Goal: Task Accomplishment & Management: Use online tool/utility

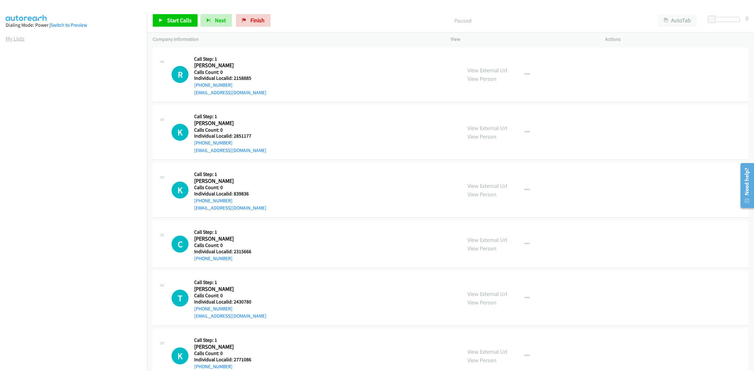
click at [11, 43] on aside "Dialing Mode: Power | Switch to Preview My Lists" at bounding box center [73, 187] width 147 height 348
click at [12, 40] on link "My Lists" at bounding box center [15, 38] width 19 height 7
drag, startPoint x: 253, startPoint y: 76, endPoint x: 233, endPoint y: 78, distance: 19.9
click at [233, 78] on div "T Callback Scheduled Call Step: 1 Tim Fife America/Chicago Calls Count: 0 Indiv…" at bounding box center [313, 74] width 284 height 43
drag, startPoint x: 232, startPoint y: 78, endPoint x: 289, endPoint y: 68, distance: 58.1
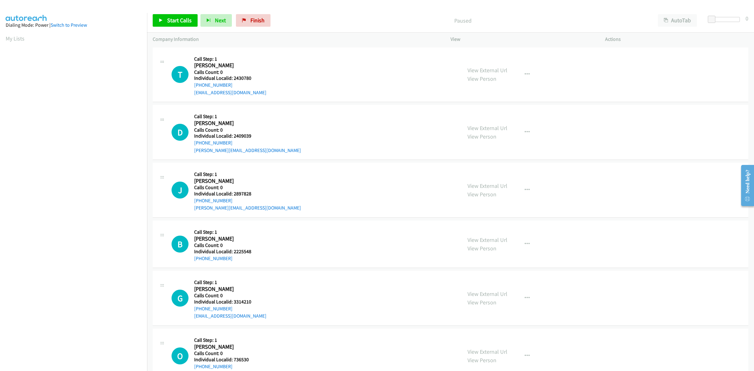
click at [290, 68] on div "T Callback Scheduled Call Step: 1 Tim Fife America/Chicago Calls Count: 0 Indiv…" at bounding box center [313, 74] width 284 height 43
drag, startPoint x: 254, startPoint y: 76, endPoint x: 234, endPoint y: 78, distance: 19.8
click at [234, 78] on div "T Callback Scheduled Call Step: 1 Tim Fife America/Chicago Calls Count: 0 Indiv…" at bounding box center [313, 74] width 284 height 43
copy h5 "2430780"
click at [14, 39] on link "My Lists" at bounding box center [15, 38] width 19 height 7
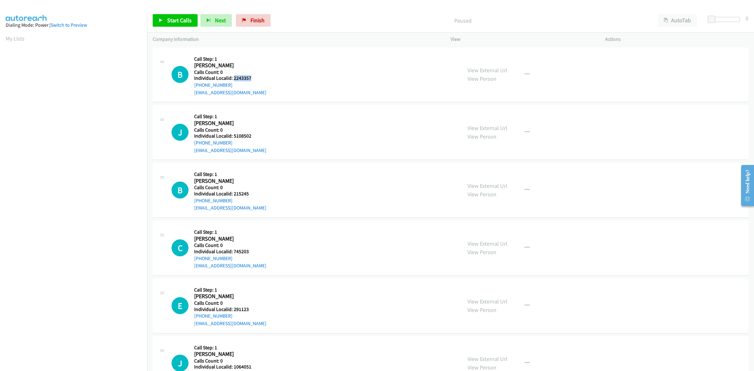
drag, startPoint x: 253, startPoint y: 79, endPoint x: 233, endPoint y: 79, distance: 20.1
click at [233, 79] on h5 "Individual Localid: 2243357" at bounding box center [230, 78] width 72 height 6
copy h5 "2243357"
click at [318, 68] on div "B Callback Scheduled Call Step: 1 Brayden Reaser Girrbach America/New_York Call…" at bounding box center [313, 74] width 284 height 43
drag, startPoint x: 234, startPoint y: 84, endPoint x: 195, endPoint y: 85, distance: 39.3
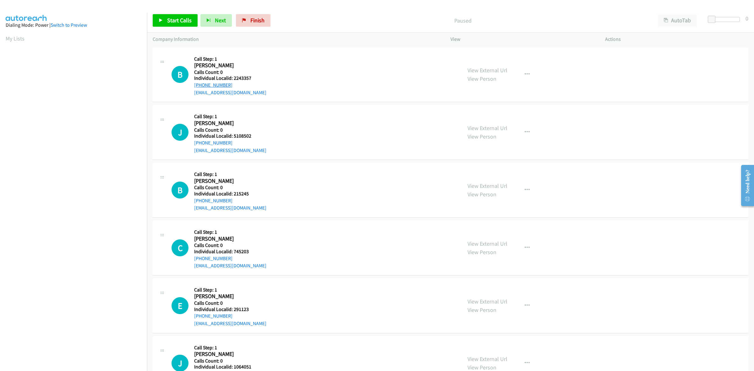
click at [195, 85] on div "+1 269-908-2050" at bounding box center [230, 85] width 72 height 8
copy link "+1 269-908-2050"
drag, startPoint x: 228, startPoint y: 85, endPoint x: 192, endPoint y: 87, distance: 35.5
click at [192, 87] on div "B Callback Scheduled Call Step: 1 Brayden Reaser Girrbach America/New_York Call…" at bounding box center [313, 74] width 284 height 43
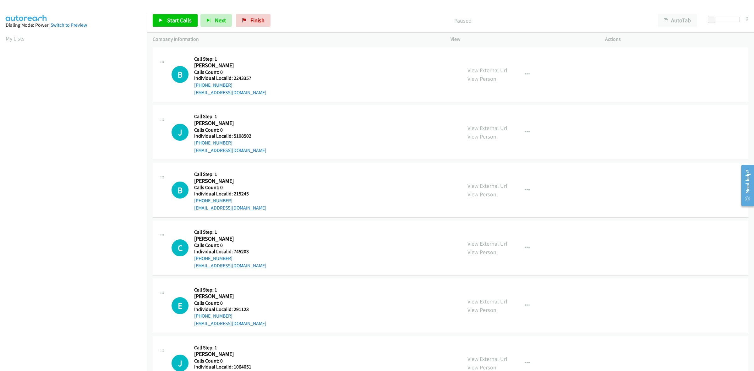
copy link "+1 269-908-2050"
drag, startPoint x: 246, startPoint y: 76, endPoint x: 233, endPoint y: 76, distance: 12.9
click at [233, 76] on h5 "Individual Localid: 2243357" at bounding box center [230, 78] width 72 height 6
copy h5 "2243357"
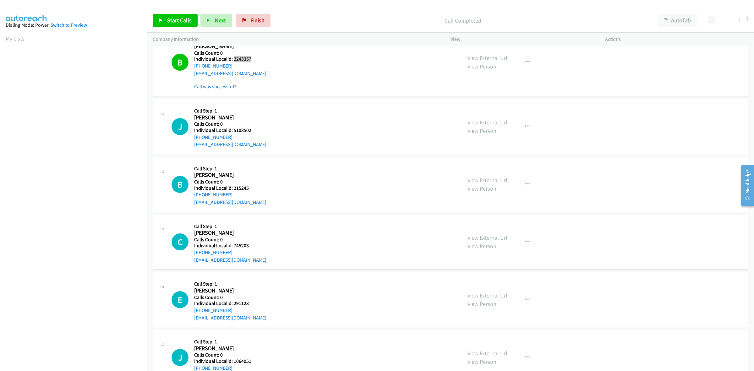
scroll to position [19, 0]
drag, startPoint x: 252, startPoint y: 130, endPoint x: 233, endPoint y: 131, distance: 19.2
click at [233, 131] on h5 "Individual Localid: 5108502" at bounding box center [230, 130] width 72 height 6
copy h5 "5108502"
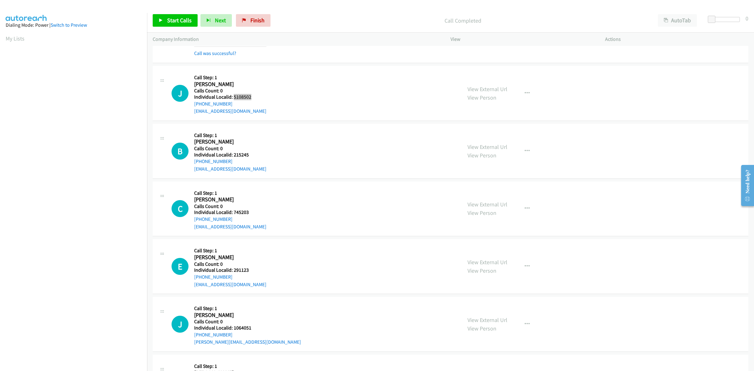
scroll to position [59, 0]
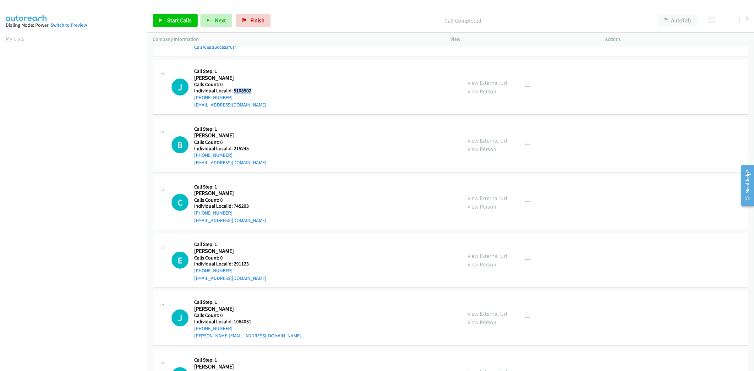
drag, startPoint x: 233, startPoint y: 97, endPoint x: 193, endPoint y: 99, distance: 39.9
click at [193, 99] on div "J Callback Scheduled Call Step: 1 James Kelly America/New_York Calls Count: 0 I…" at bounding box center [313, 86] width 284 height 43
copy link "+1 215-588-1126"
click at [308, 83] on div "J Callback Scheduled Call Step: 1 James Kelly America/New_York Calls Count: 0 I…" at bounding box center [313, 86] width 284 height 43
drag, startPoint x: 250, startPoint y: 91, endPoint x: 232, endPoint y: 92, distance: 17.3
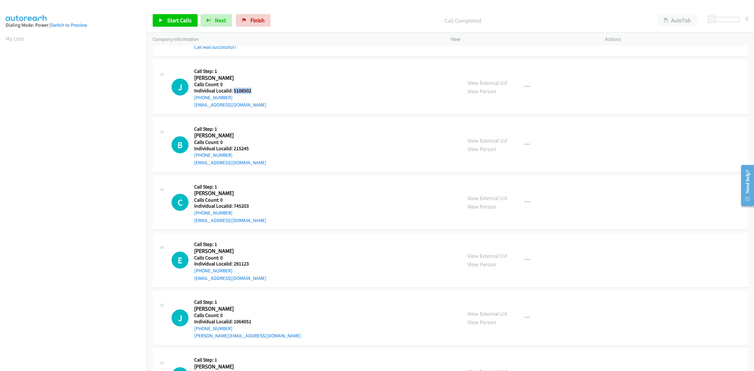
click at [232, 92] on h5 "Individual Localid: 5108502" at bounding box center [230, 91] width 72 height 6
copy h5 "5108502"
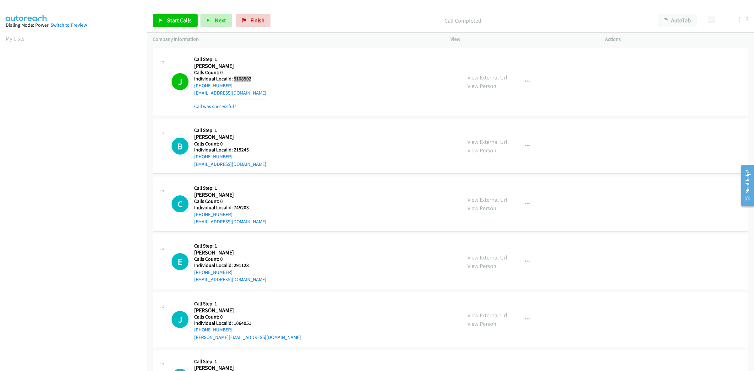
scroll to position [127, 0]
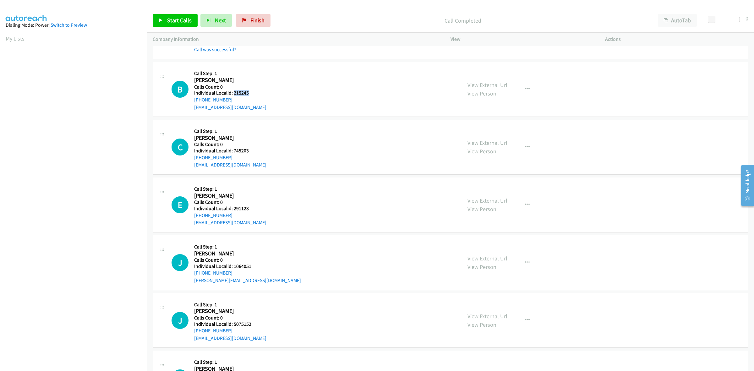
drag, startPoint x: 249, startPoint y: 91, endPoint x: 232, endPoint y: 93, distance: 16.8
click at [232, 93] on h5 "Individual Localid: 215245" at bounding box center [230, 93] width 72 height 6
copy h5 "215245"
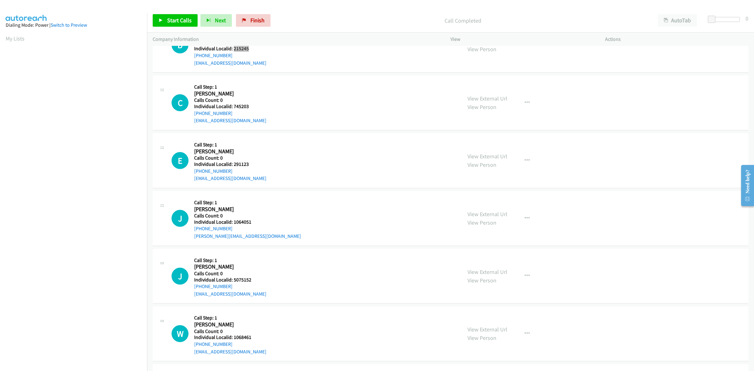
scroll to position [186, 0]
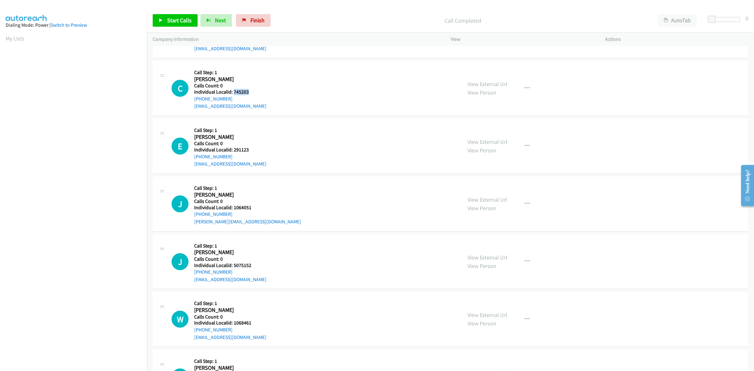
drag, startPoint x: 242, startPoint y: 90, endPoint x: 232, endPoint y: 90, distance: 9.7
click at [232, 90] on h5 "Individual Localid: 745203" at bounding box center [230, 92] width 72 height 6
copy h5 "745203"
drag, startPoint x: 528, startPoint y: 89, endPoint x: 506, endPoint y: 109, distance: 29.8
click at [528, 89] on button "button" at bounding box center [526, 88] width 17 height 13
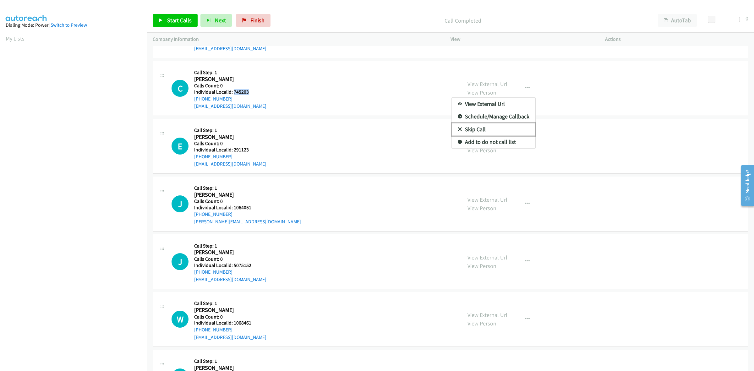
click at [494, 126] on link "Skip Call" at bounding box center [494, 129] width 84 height 13
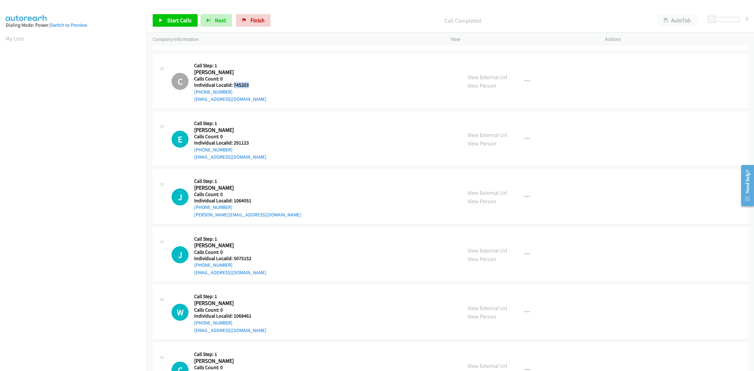
scroll to position [206, 0]
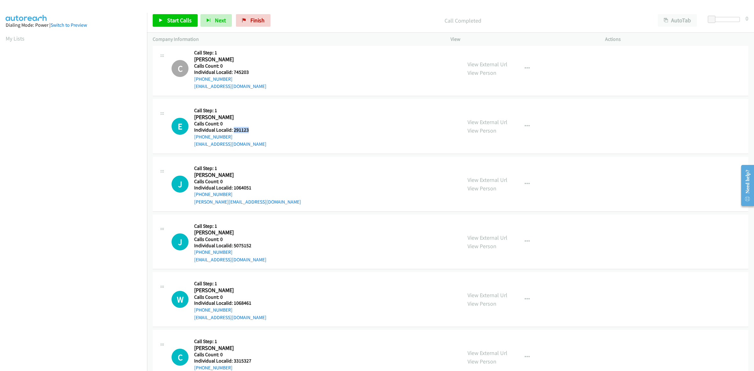
drag, startPoint x: 248, startPoint y: 130, endPoint x: 233, endPoint y: 131, distance: 15.4
click at [233, 131] on h5 "Individual Localid: 291123" at bounding box center [230, 130] width 72 height 6
copy h5 "291123"
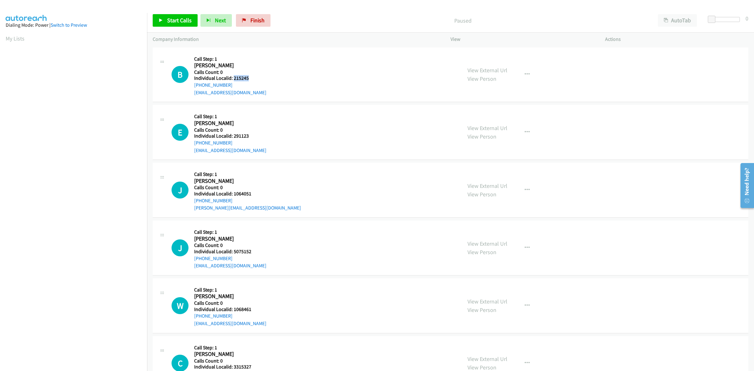
drag, startPoint x: 250, startPoint y: 79, endPoint x: 233, endPoint y: 80, distance: 17.0
click at [233, 80] on h5 "Individual Localid: 215245" at bounding box center [230, 78] width 72 height 6
copy h5 "215245"
click at [258, 61] on div "B Callback Scheduled Call Step: 1 Bonnie Pollard America/New_York Calls Count: …" at bounding box center [313, 74] width 284 height 43
drag, startPoint x: 232, startPoint y: 85, endPoint x: 195, endPoint y: 87, distance: 37.1
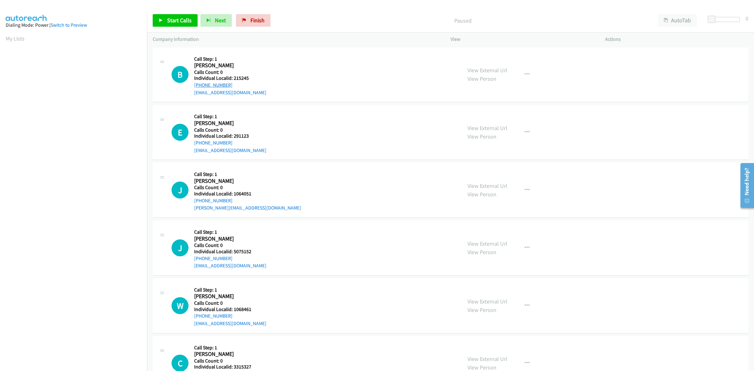
click at [195, 87] on div "[PHONE_NUMBER]" at bounding box center [230, 85] width 72 height 8
copy link "[PHONE_NUMBER]"
click at [300, 66] on div "B Callback Scheduled Call Step: 1 Bonnie Pollard America/New_York Calls Count: …" at bounding box center [313, 74] width 284 height 43
click at [330, 77] on div "B Callback Scheduled Call Step: 1 Bonnie Pollard America/New_York Calls Count: …" at bounding box center [313, 74] width 284 height 43
